Goal: Book appointment/travel/reservation

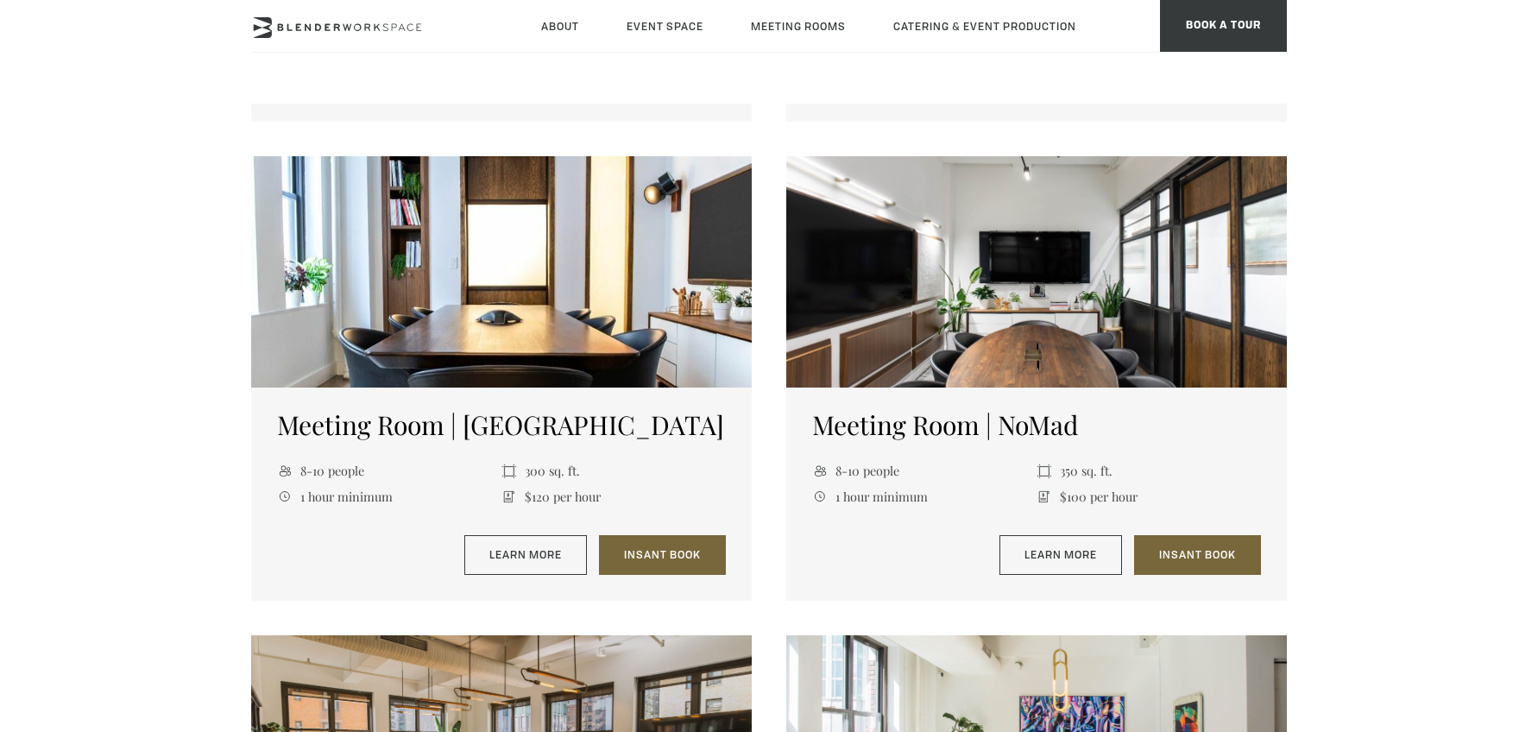
scroll to position [1503, 0]
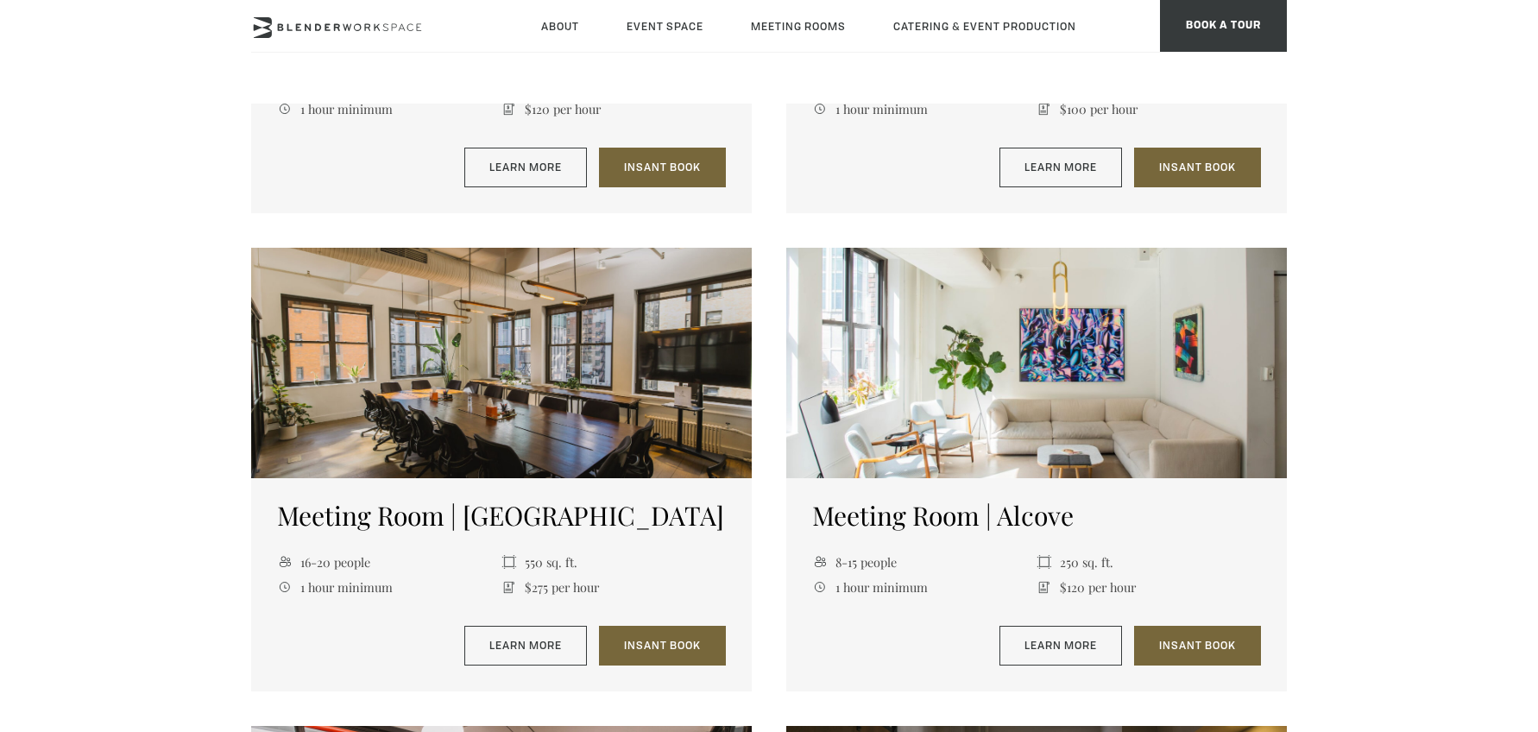
click at [574, 348] on div at bounding box center [501, 363] width 500 height 231
click at [425, 366] on div at bounding box center [501, 363] width 500 height 231
click at [520, 643] on link "Learn More" at bounding box center [525, 646] width 123 height 40
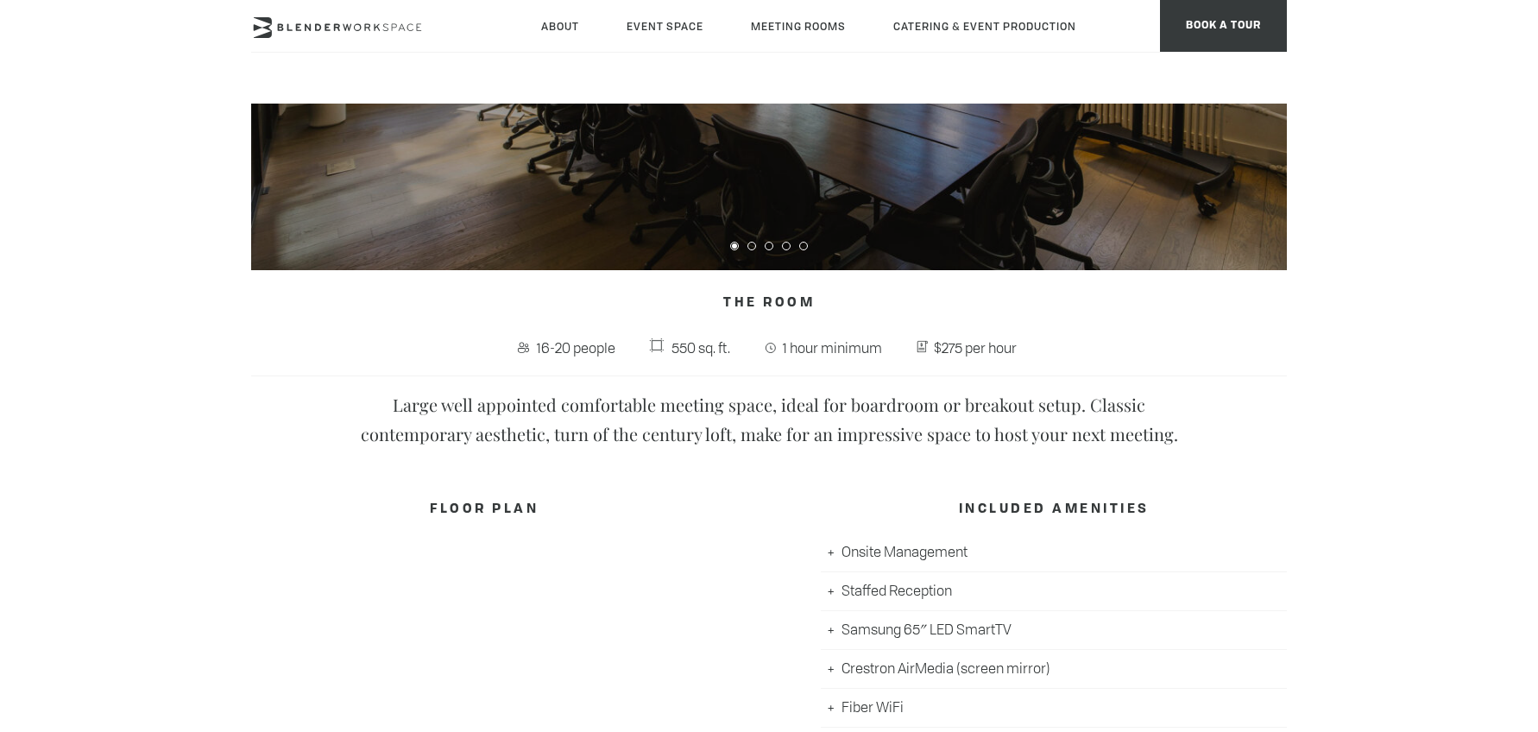
scroll to position [528, 0]
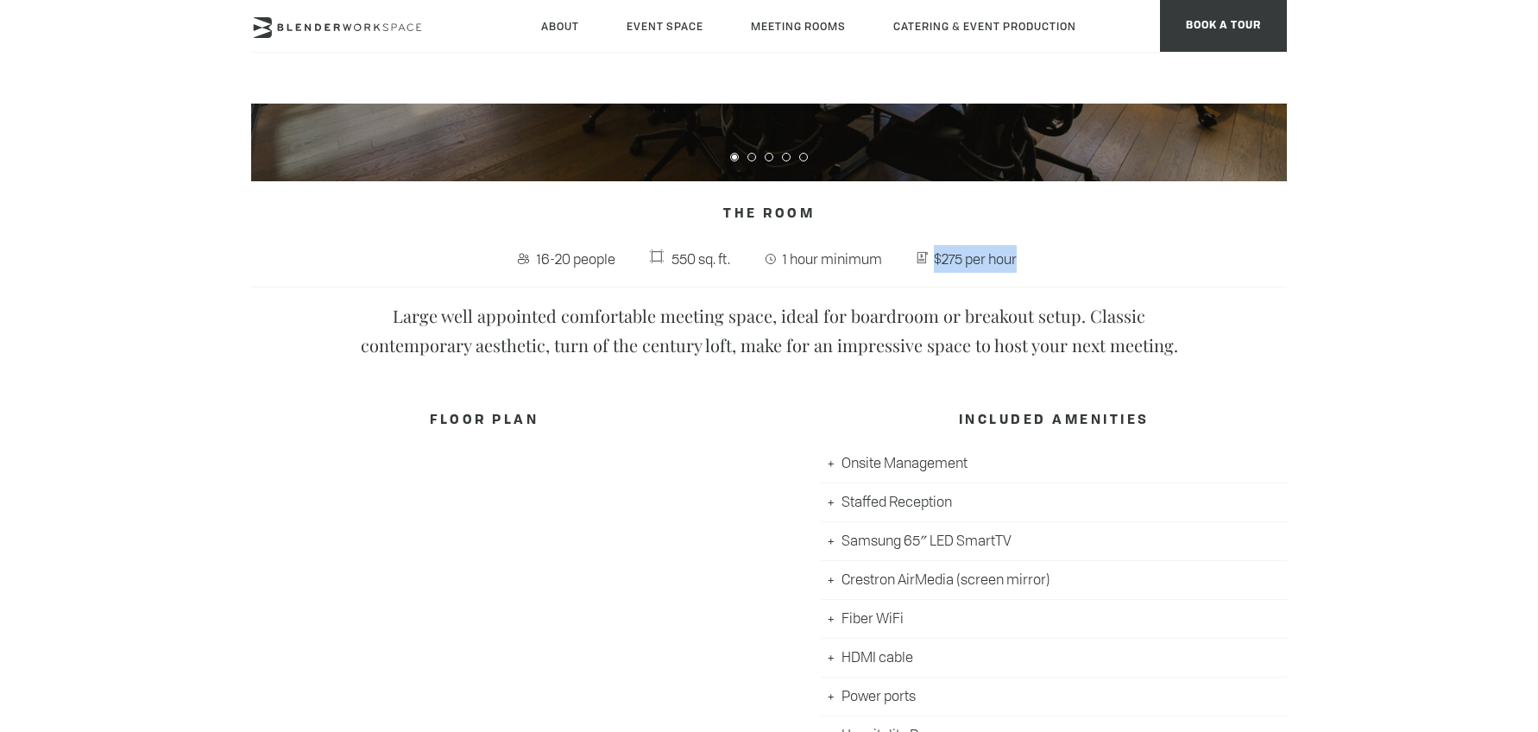
drag, startPoint x: 938, startPoint y: 262, endPoint x: 1020, endPoint y: 259, distance: 82.0
click at [1020, 259] on span "$275 per hour" at bounding box center [975, 259] width 91 height 28
copy span "$275 per hour"
